Goal: Task Accomplishment & Management: Manage account settings

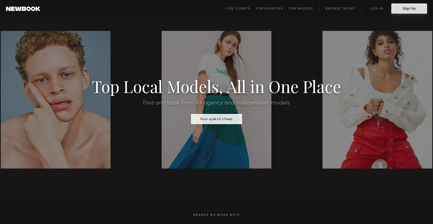
click at [408, 10] on button "Sign Up" at bounding box center [409, 9] width 36 height 10
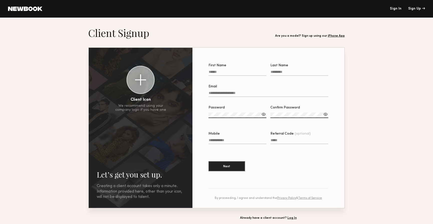
click at [399, 8] on link "Sign In" at bounding box center [396, 9] width 12 height 4
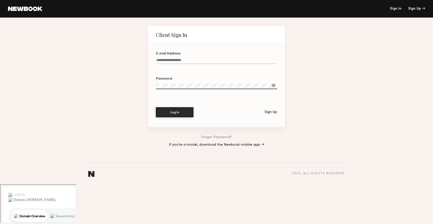
click at [170, 64] on input "E-mail Address" at bounding box center [216, 61] width 121 height 6
type input "**********"
click at [187, 117] on button "Log In" at bounding box center [175, 112] width 38 height 10
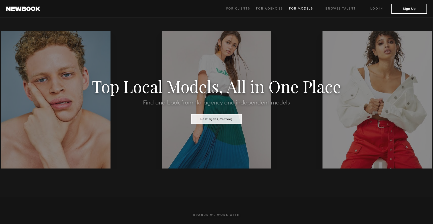
click at [298, 8] on span "For Models" at bounding box center [301, 8] width 24 height 3
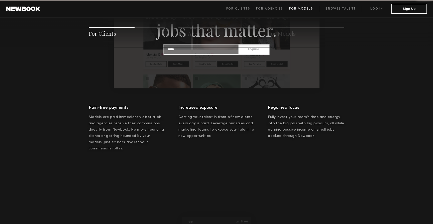
scroll to position [721, 0]
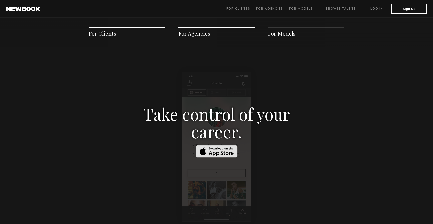
click at [275, 36] on span "For Models" at bounding box center [282, 34] width 28 height 8
click at [376, 9] on link "Log in" at bounding box center [377, 9] width 30 height 6
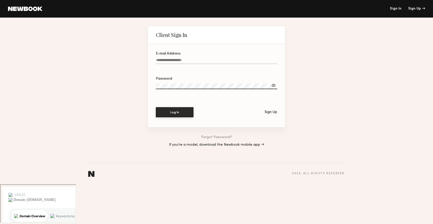
click at [179, 38] on div "Client Sign In" at bounding box center [171, 35] width 31 height 6
click at [208, 146] on link "If you’re a model, download the Newbook mobile app →" at bounding box center [216, 145] width 95 height 4
